Goal: Task Accomplishment & Management: Complete application form

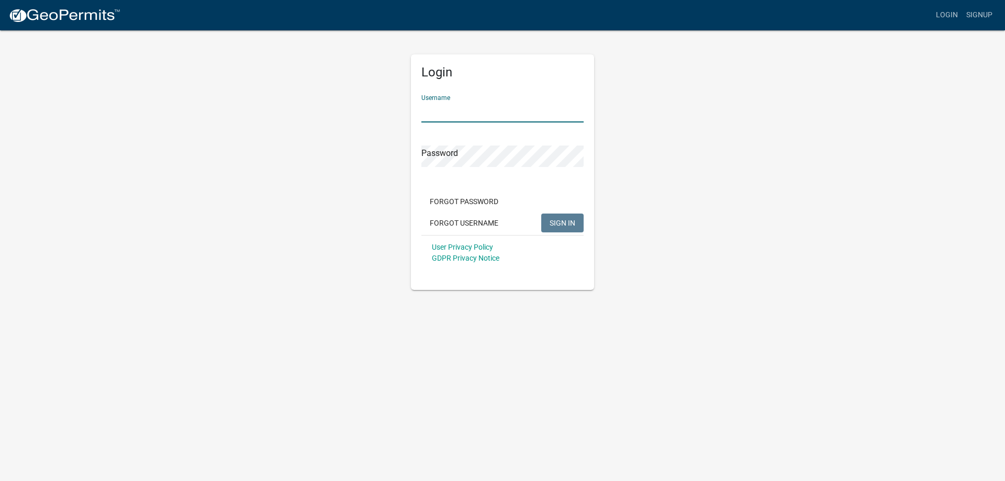
click at [454, 118] on input "Username" at bounding box center [502, 111] width 162 height 21
click at [980, 12] on link "Signup" at bounding box center [979, 15] width 35 height 20
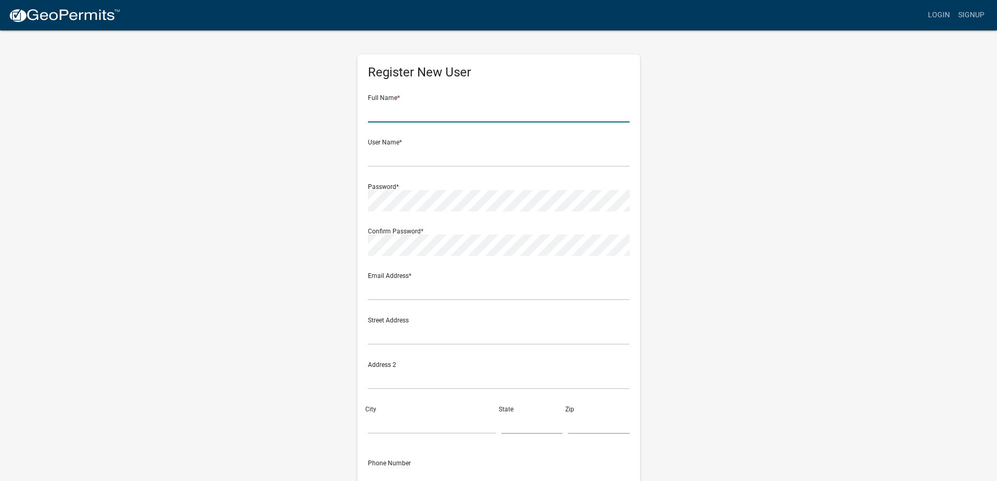
click at [394, 113] on input "text" at bounding box center [499, 111] width 262 height 21
type input "[PERSON_NAME]"
type input "[EMAIL_ADDRESS][DOMAIN_NAME]"
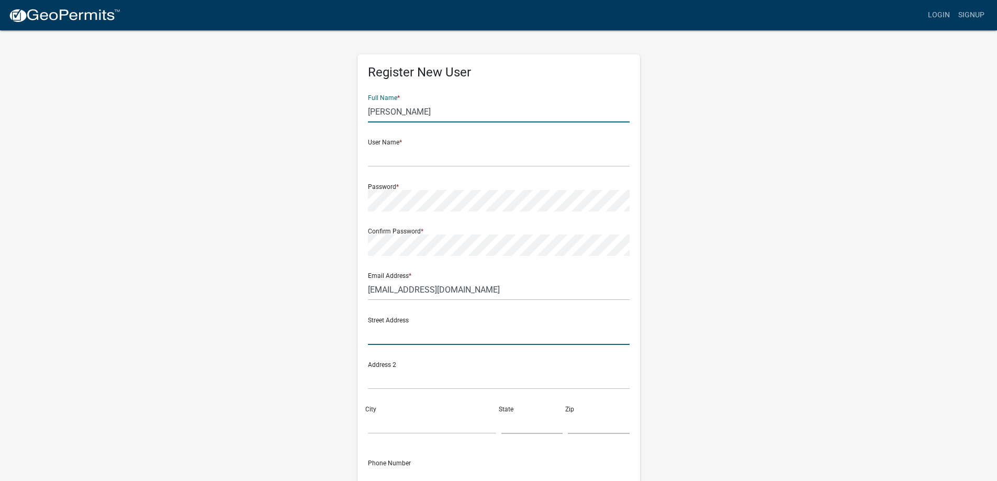
type input "[STREET_ADDRESS]"
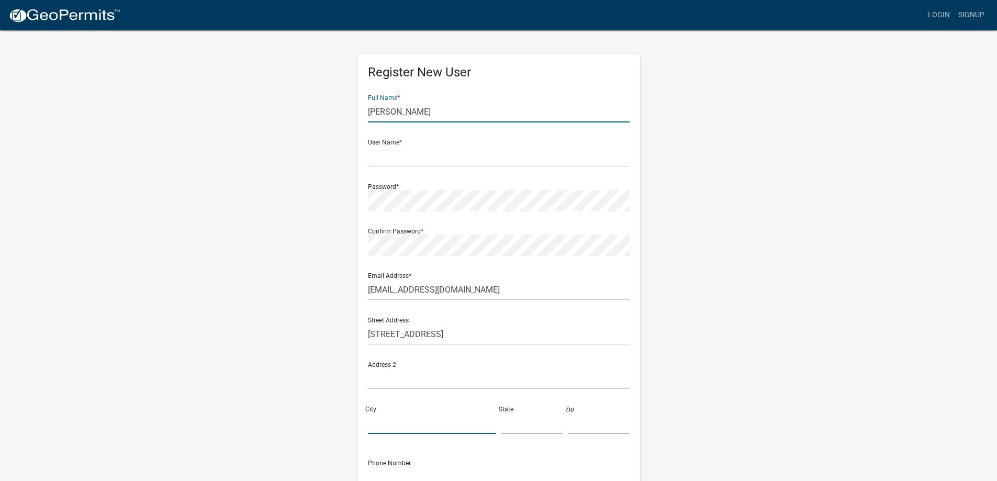
type input "[PERSON_NAME]"
type input "MN"
type input "55021"
type input "5074121892"
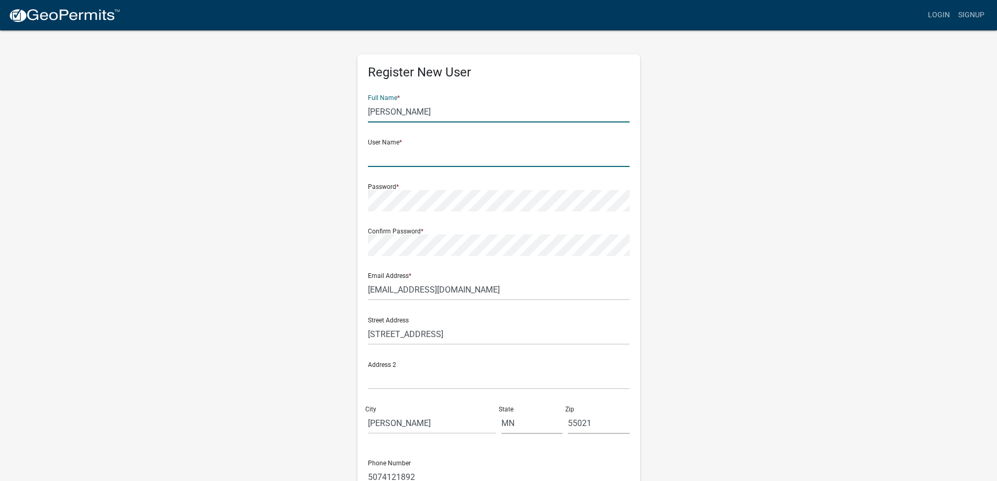
click at [413, 155] on input "text" at bounding box center [499, 156] width 262 height 21
click at [395, 155] on input "[PERSON_NAME]" at bounding box center [499, 156] width 262 height 21
type input "EmmieScheffler"
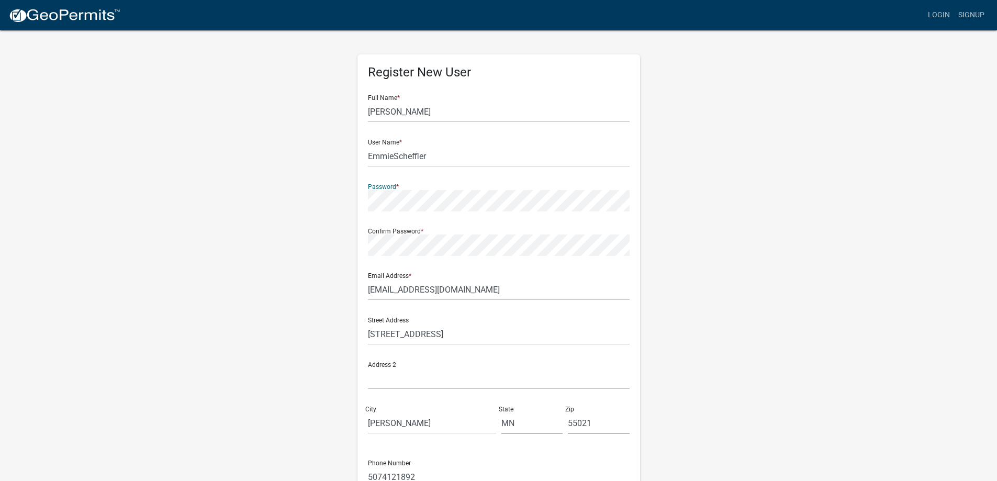
click at [352, 200] on div "Register New User Full Name * [PERSON_NAME] User Name * EmmieScheffler Password…" at bounding box center [499, 309] width 298 height 560
drag, startPoint x: 497, startPoint y: 287, endPoint x: 356, endPoint y: 288, distance: 140.8
click at [356, 288] on div "Register New User Full Name * [PERSON_NAME] User Name * EmmieScheffler Password…" at bounding box center [499, 309] width 298 height 560
type input "[PERSON_NAME][EMAIL_ADDRESS][PERSON_NAME][DOMAIN_NAME]"
drag, startPoint x: 462, startPoint y: 342, endPoint x: 349, endPoint y: 338, distance: 113.2
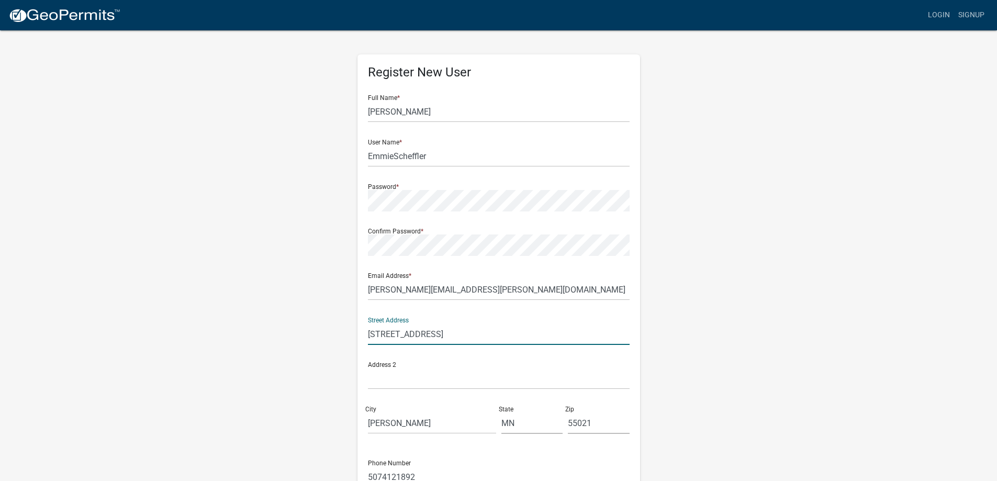
click at [350, 338] on div "Register New User Full Name * [PERSON_NAME] User Name * EmmieScheffler Password…" at bounding box center [499, 309] width 298 height 560
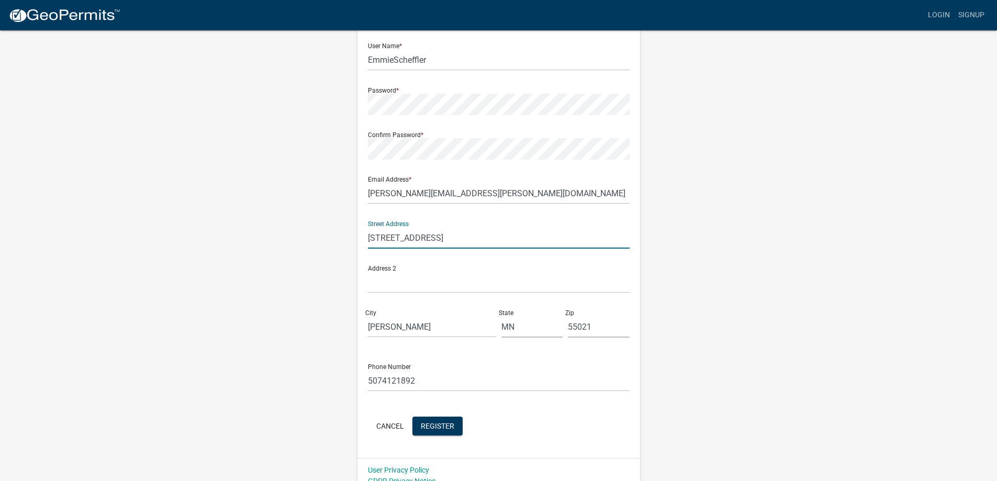
scroll to position [108, 0]
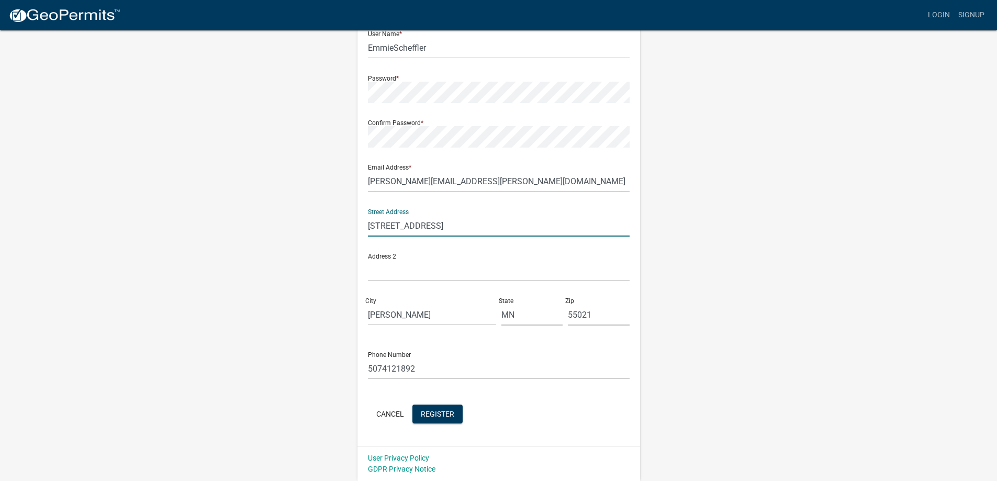
type input "[STREET_ADDRESS]"
drag, startPoint x: 418, startPoint y: 367, endPoint x: 352, endPoint y: 365, distance: 66.0
click at [352, 365] on div "Register New User Full Name * [PERSON_NAME] User Name * EmmieScheffler Password…" at bounding box center [499, 201] width 298 height 560
type input "[PHONE_NUMBER]"
click at [435, 403] on form "Full Name * [PERSON_NAME] User Name * EmmieScheffler Password * Confirm Passwor…" at bounding box center [499, 202] width 262 height 448
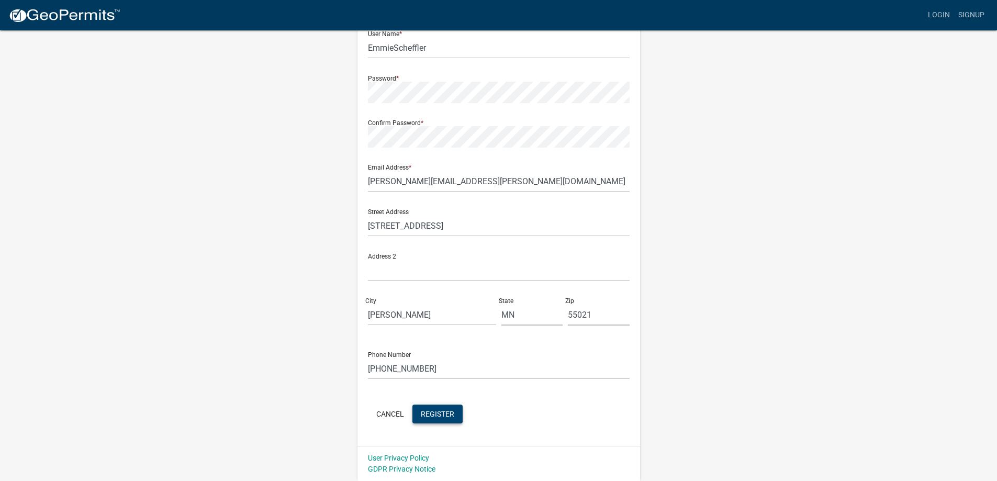
click at [443, 415] on span "Register" at bounding box center [437, 413] width 33 height 8
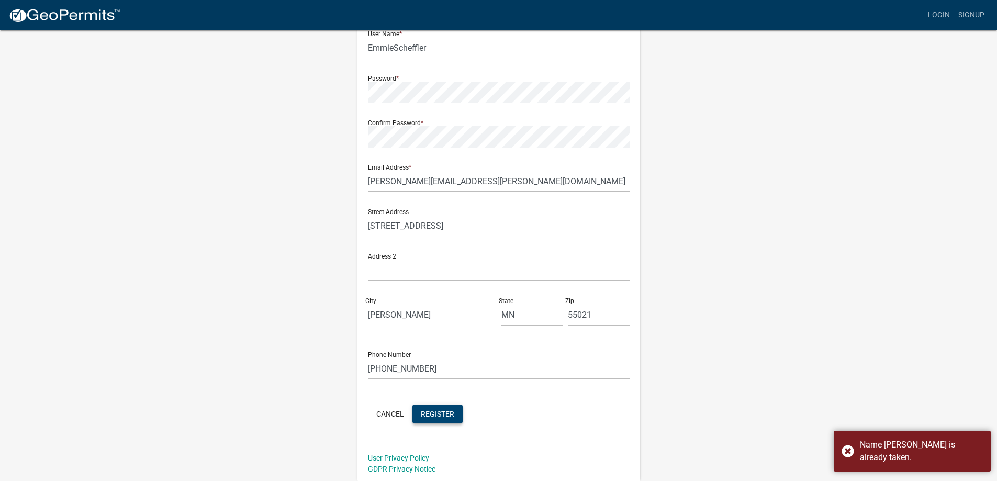
scroll to position [0, 0]
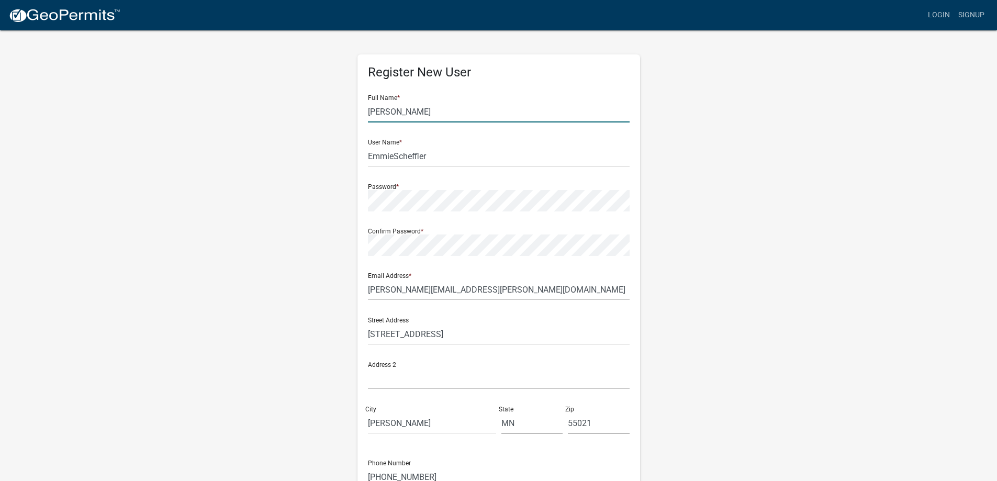
click at [401, 112] on input "[PERSON_NAME]" at bounding box center [499, 111] width 262 height 21
type input "[PERSON_NAME]"
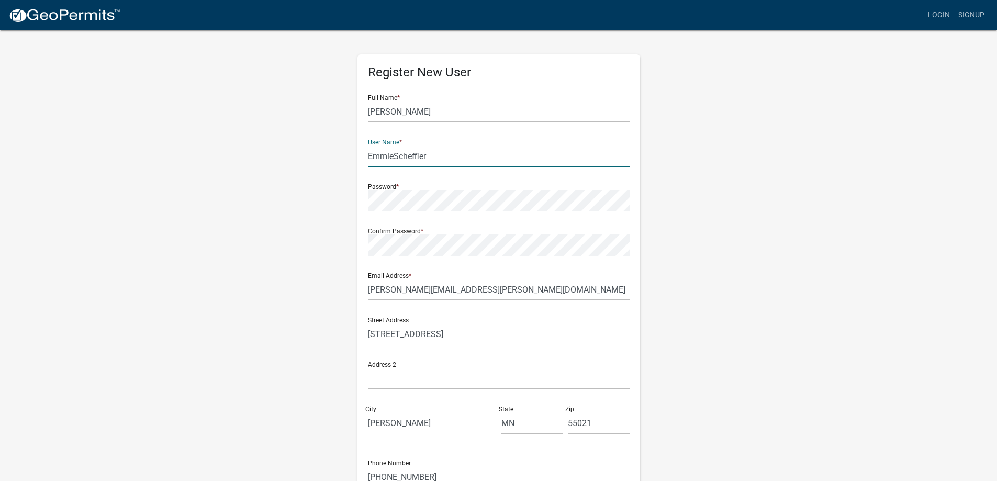
click at [432, 153] on input "EmmieScheffler" at bounding box center [499, 156] width 262 height 21
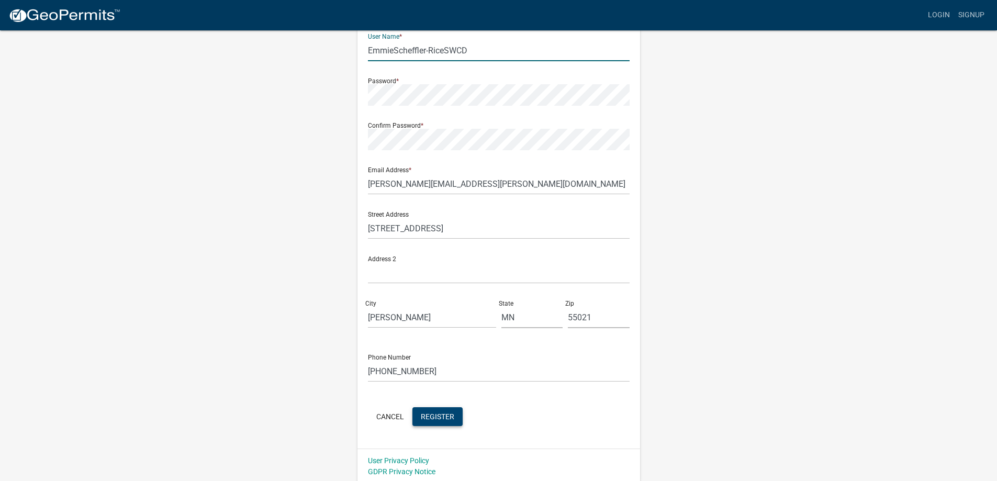
scroll to position [108, 0]
type input "EmmieScheffler-RiceSWCD"
click at [438, 409] on button "Register" at bounding box center [437, 414] width 50 height 19
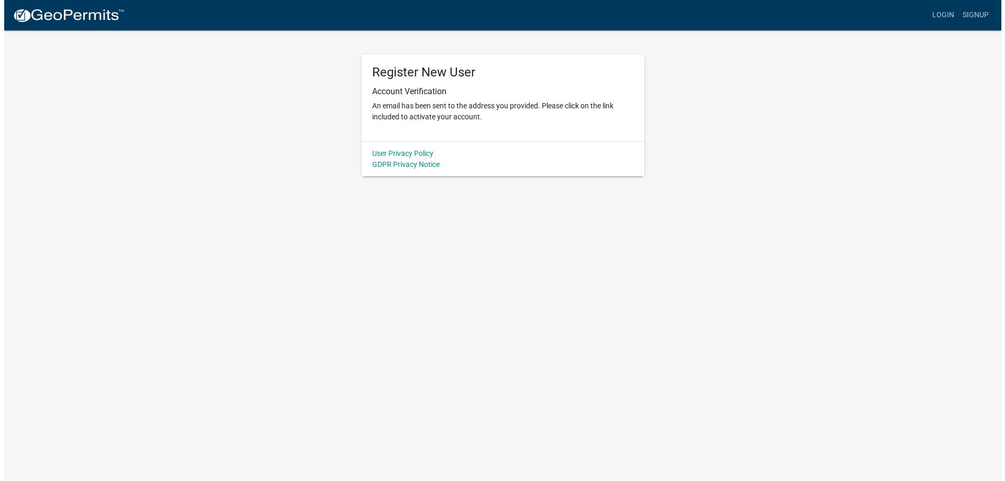
scroll to position [0, 0]
